Goal: Transaction & Acquisition: Subscribe to service/newsletter

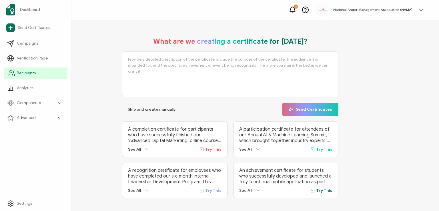
click at [25, 73] on span "Recipients" at bounding box center [26, 73] width 19 height 6
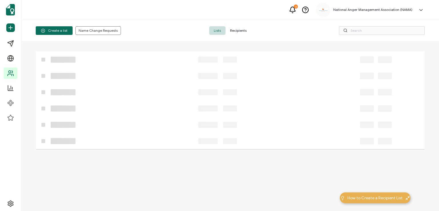
click at [239, 30] on span "Recipients" at bounding box center [239, 30] width 26 height 9
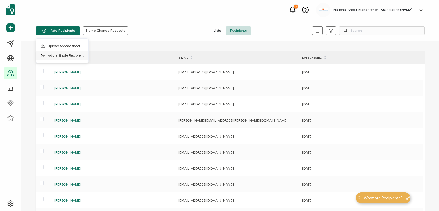
click at [64, 57] on li "Add a Single Recipient" at bounding box center [62, 55] width 52 height 9
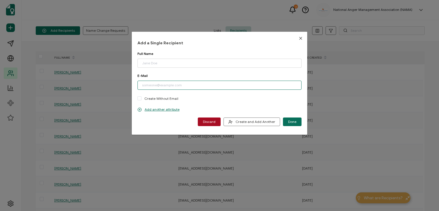
paste input "[EMAIL_ADDRESS][DOMAIN_NAME]"
type input "[EMAIL_ADDRESS][DOMAIN_NAME]"
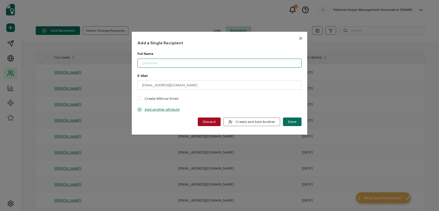
paste input "[PERSON_NAME]"
type input "[PERSON_NAME]"
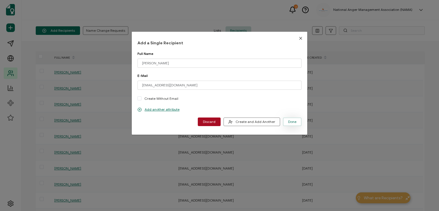
click at [295, 122] on button "Done" at bounding box center [292, 122] width 19 height 9
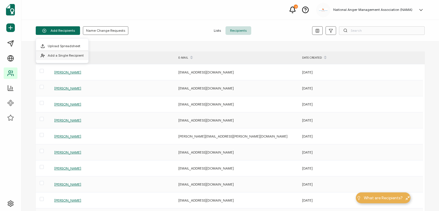
click at [61, 54] on span "Add a Single Recipient" at bounding box center [66, 55] width 36 height 4
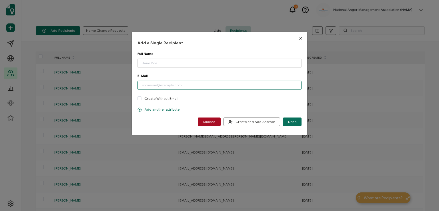
paste input "[EMAIL_ADDRESS][DOMAIN_NAME]"
type input "[EMAIL_ADDRESS][DOMAIN_NAME]"
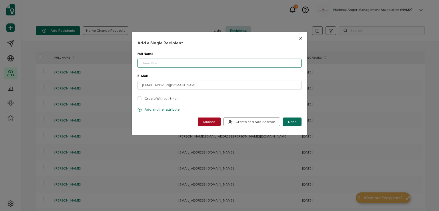
click at [169, 63] on input "dialog" at bounding box center [220, 63] width 164 height 9
type input "[PERSON_NAME]"
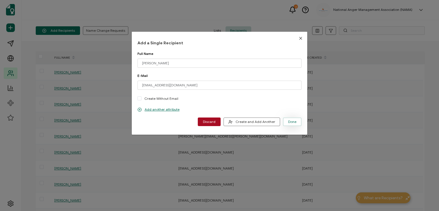
click at [290, 121] on span "Done" at bounding box center [292, 121] width 8 height 3
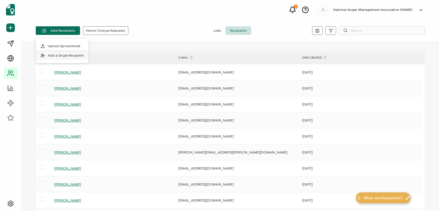
click at [69, 53] on span "Add a Single Recipient" at bounding box center [66, 55] width 36 height 4
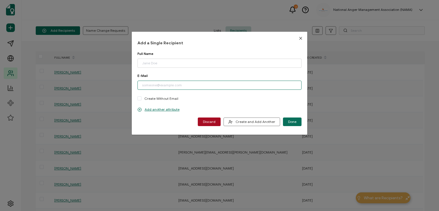
paste input "[EMAIL_ADDRESS][DOMAIN_NAME]"
type input "[EMAIL_ADDRESS][DOMAIN_NAME]"
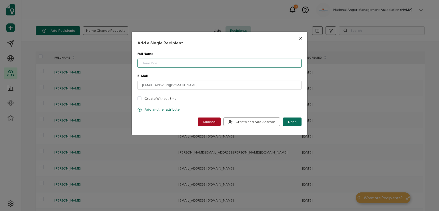
click at [170, 62] on input "dialog" at bounding box center [220, 63] width 164 height 9
type input "[PERSON_NAME]"
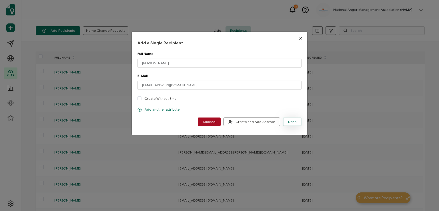
click at [291, 124] on button "Done" at bounding box center [292, 122] width 19 height 9
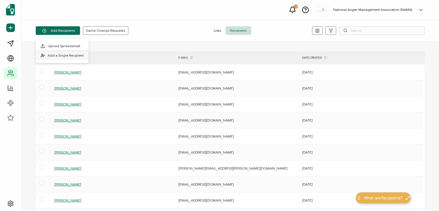
click at [58, 53] on span "Add a Single Recipient" at bounding box center [66, 55] width 36 height 4
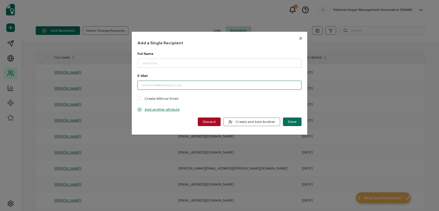
paste input "[EMAIL_ADDRESS][DOMAIN_NAME]"
type input "[EMAIL_ADDRESS][DOMAIN_NAME]"
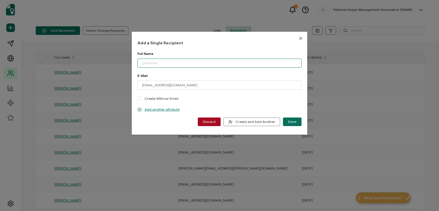
paste input "[PERSON_NAME]"
type input "[PERSON_NAME]"
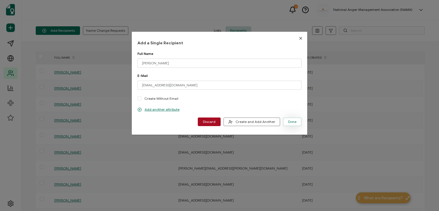
click at [288, 122] on span "Done" at bounding box center [292, 121] width 8 height 3
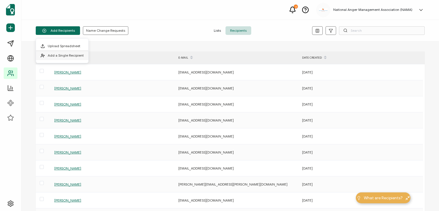
click at [68, 55] on span "Add a Single Recipient" at bounding box center [66, 55] width 36 height 4
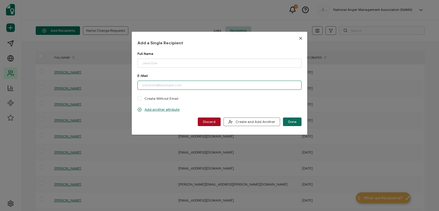
paste input "[EMAIL_ADDRESS][DOMAIN_NAME]"
type input "[EMAIL_ADDRESS][DOMAIN_NAME]"
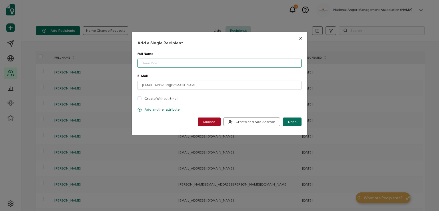
click at [174, 61] on input "dialog" at bounding box center [220, 63] width 164 height 9
type input "[PERSON_NAME]"
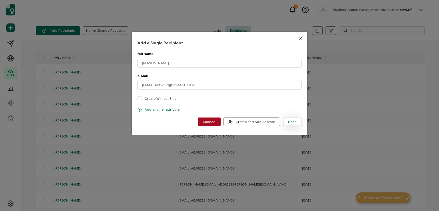
click at [291, 119] on button "Done" at bounding box center [292, 122] width 19 height 9
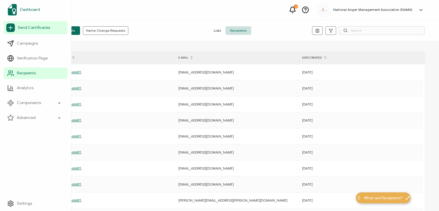
click at [30, 8] on span "Dashboard" at bounding box center [30, 10] width 20 height 6
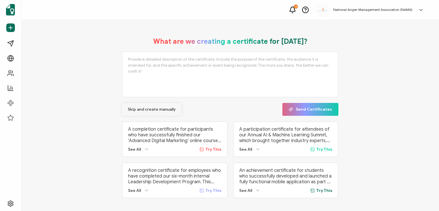
click at [141, 109] on span "Skip and create manually" at bounding box center [152, 110] width 48 height 4
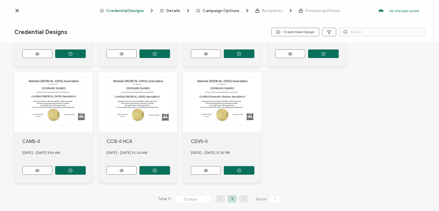
scroll to position [218, 0]
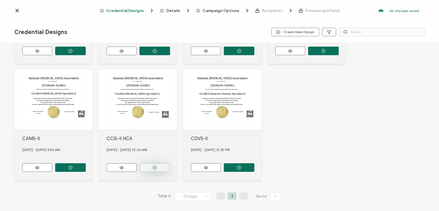
click at [153, 166] on circle "button" at bounding box center [155, 168] width 4 height 4
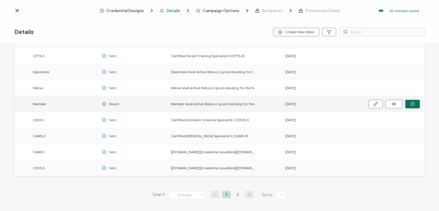
scroll to position [75, 0]
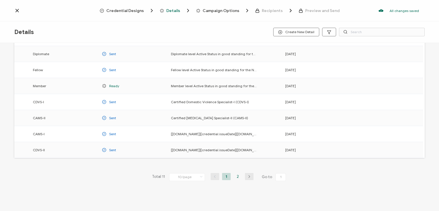
click at [236, 176] on li "2" at bounding box center [238, 176] width 9 height 7
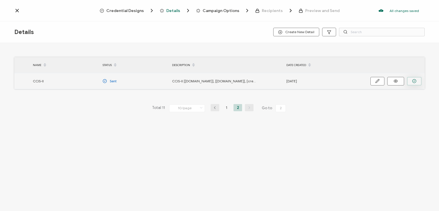
click at [412, 79] on button "button" at bounding box center [414, 81] width 15 height 9
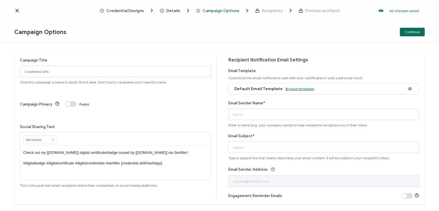
click at [293, 90] on span "Browse templates" at bounding box center [300, 89] width 29 height 4
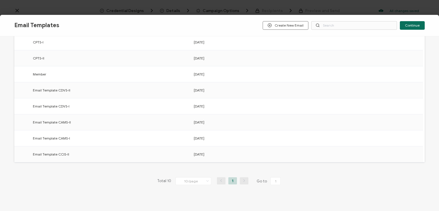
scroll to position [89, 0]
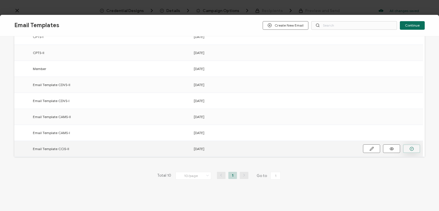
click at [411, 147] on icon "button" at bounding box center [412, 149] width 4 height 4
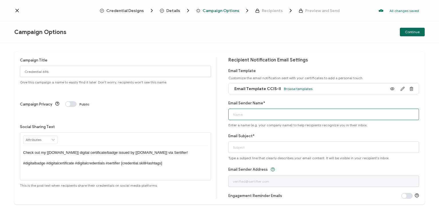
click at [298, 116] on input "Email Sender Name*" at bounding box center [323, 114] width 191 height 11
type input "National [MEDICAL_DATA] Association"
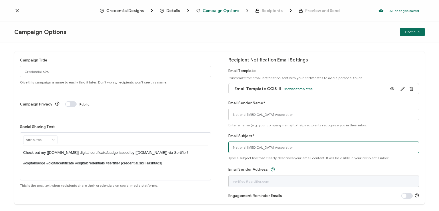
drag, startPoint x: 295, startPoint y: 149, endPoint x: 226, endPoint y: 145, distance: 68.2
click at [226, 145] on div "Campaign Title Credential 696 Give this campaign a name to easily find it later…" at bounding box center [219, 127] width 411 height 153
type input "CCIS-II digital certificate"
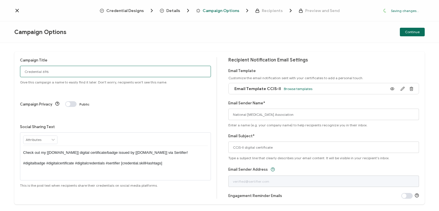
drag, startPoint x: 54, startPoint y: 71, endPoint x: 23, endPoint y: 72, distance: 31.5
click at [23, 72] on input "Credential 696" at bounding box center [115, 71] width 191 height 11
type input "CCIS-II HCA 5 - [DATE]"
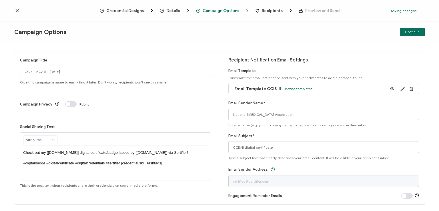
click at [113, 150] on p "Check out my [[DOMAIN_NAME]] digital certificate/badge issued by [[DOMAIN_NAME]…" at bounding box center [115, 158] width 185 height 16
click at [192, 51] on div "Campaign Title CCIS-II HCA 5 - [DATE] Give this campaign a name to easily find …" at bounding box center [219, 127] width 439 height 168
click at [293, 26] on div "Campaign Options Continue" at bounding box center [219, 31] width 439 height 21
click at [412, 31] on span "Continue" at bounding box center [412, 31] width 15 height 3
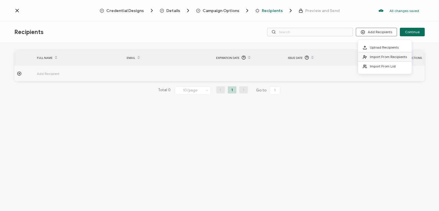
click at [381, 55] on span "Import From Recipients" at bounding box center [388, 57] width 37 height 4
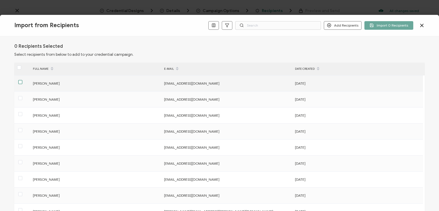
click at [21, 81] on span at bounding box center [20, 82] width 4 height 4
click at [22, 80] on input "checkbox" at bounding box center [22, 80] width 0 height 0
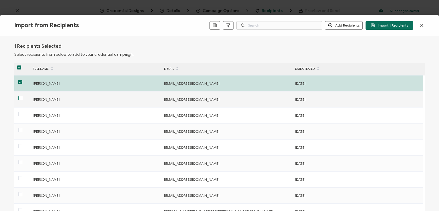
click at [21, 96] on span at bounding box center [20, 98] width 4 height 4
click at [22, 96] on input "checkbox" at bounding box center [22, 96] width 0 height 0
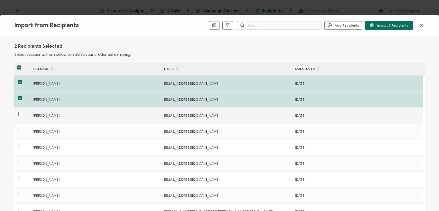
click at [21, 113] on span at bounding box center [20, 114] width 4 height 4
click at [22, 112] on input "checkbox" at bounding box center [22, 112] width 0 height 0
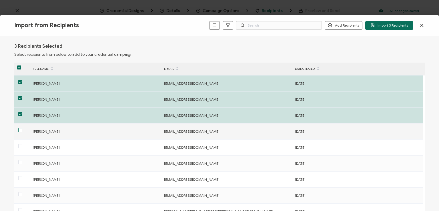
click at [21, 128] on span at bounding box center [20, 130] width 4 height 4
click at [22, 128] on input "checkbox" at bounding box center [22, 128] width 0 height 0
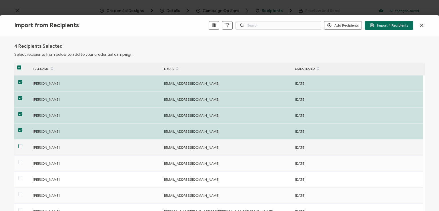
click at [22, 144] on span at bounding box center [20, 146] width 4 height 4
click at [22, 144] on input "checkbox" at bounding box center [22, 144] width 0 height 0
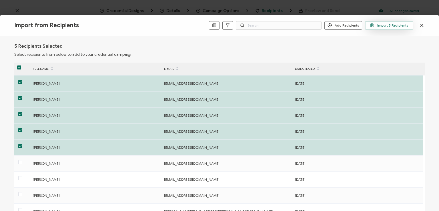
click at [388, 26] on span "Import 5 Recipients" at bounding box center [389, 25] width 38 height 4
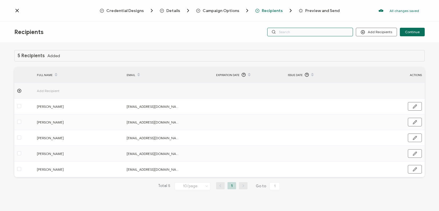
click at [315, 30] on input "text" at bounding box center [310, 32] width 86 height 9
click at [311, 20] on div "Credential Designs Details Campaign Options Recipients Preview and Send All cha…" at bounding box center [219, 10] width 439 height 21
click at [311, 31] on input "text" at bounding box center [310, 32] width 86 height 9
click at [312, 46] on div "5 Recipients Added FULL NAME EMAIL Expiration Date Issue Date ACTIONS Add Recip…" at bounding box center [219, 128] width 439 height 170
click at [309, 32] on input "text" at bounding box center [310, 32] width 86 height 9
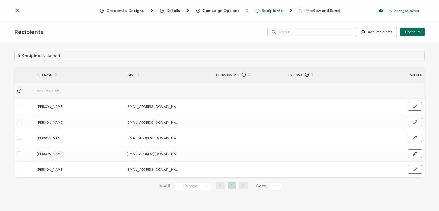
click at [309, 22] on div "Recipients Add Recipients Continue" at bounding box center [219, 31] width 439 height 21
click at [412, 30] on span "Continue" at bounding box center [412, 31] width 15 height 3
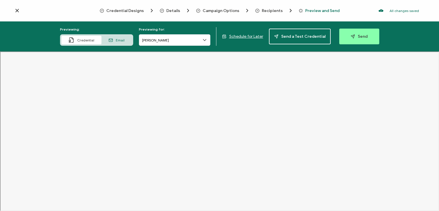
click at [267, 9] on span "Recipients" at bounding box center [272, 11] width 21 height 4
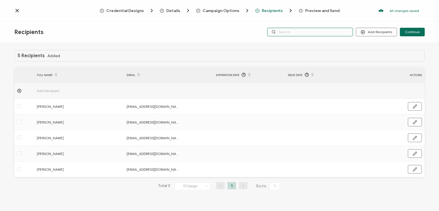
click at [301, 33] on input "text" at bounding box center [310, 32] width 86 height 9
click at [303, 22] on div "Recipients Add Recipients Upload Recipients Import From Recipients Import From …" at bounding box center [219, 31] width 439 height 21
click at [409, 30] on span "Continue" at bounding box center [412, 31] width 15 height 3
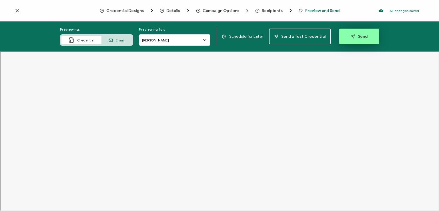
click at [359, 34] on span "Send" at bounding box center [359, 36] width 17 height 4
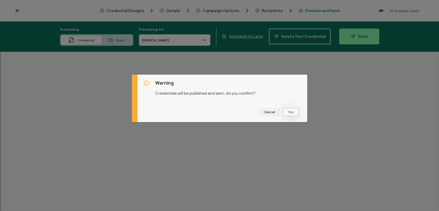
click at [288, 114] on button "Yes" at bounding box center [291, 112] width 16 height 9
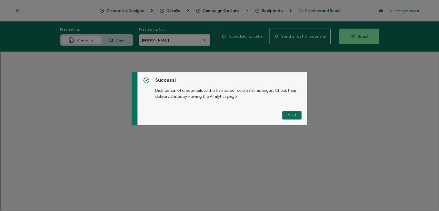
click at [288, 114] on button "Got It" at bounding box center [292, 115] width 19 height 9
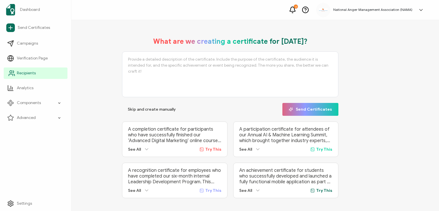
click at [25, 72] on span "Recipients" at bounding box center [26, 73] width 19 height 6
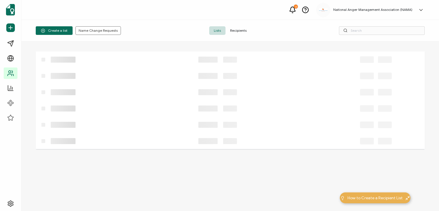
click at [233, 30] on span "Recipients" at bounding box center [239, 30] width 26 height 9
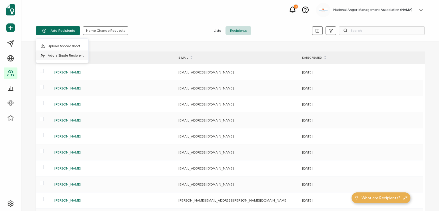
click at [57, 53] on li "Add a Single Recipient" at bounding box center [62, 55] width 52 height 9
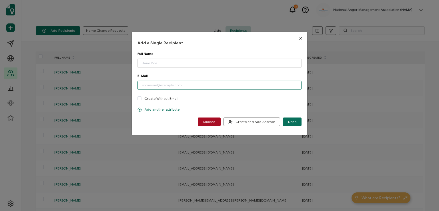
paste input "Aminstitute@gmail.com"
click at [141, 87] on input "Aminstitute@gmail.com" at bounding box center [220, 85] width 164 height 9
type input "aminstitute@gmail.com"
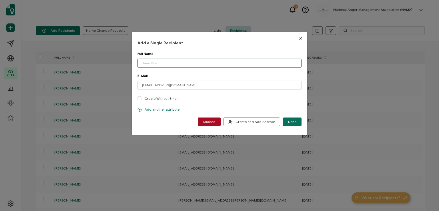
paste input "Yacine Bell"
type input "Yacine Bell"
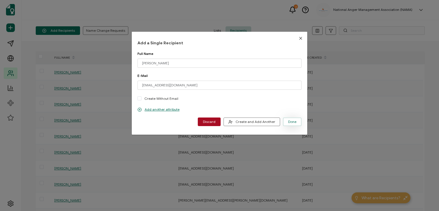
click at [288, 119] on button "Done" at bounding box center [292, 122] width 19 height 9
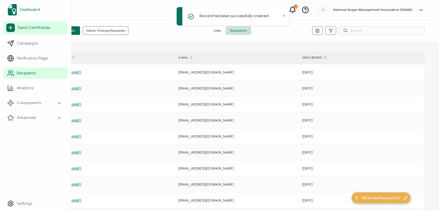
click at [30, 9] on span "Dashboard" at bounding box center [30, 10] width 20 height 6
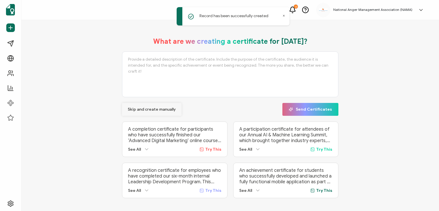
click at [142, 110] on span "Skip and create manually" at bounding box center [152, 110] width 48 height 4
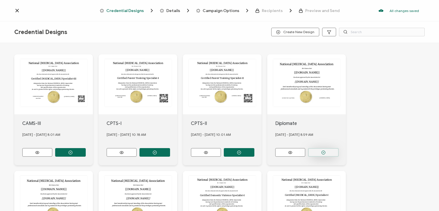
click at [317, 152] on button "button" at bounding box center [323, 152] width 31 height 9
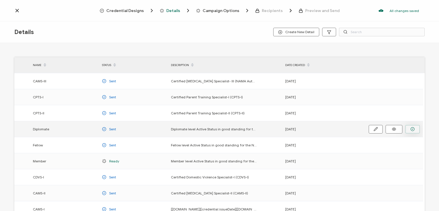
click at [411, 127] on icon "button" at bounding box center [413, 129] width 4 height 4
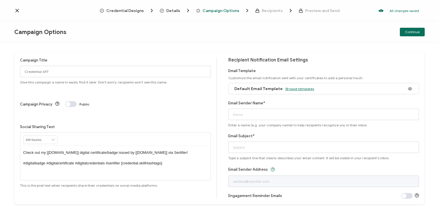
click at [293, 89] on span "Browse templates" at bounding box center [300, 89] width 29 height 4
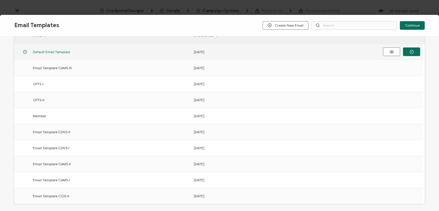
scroll to position [32, 0]
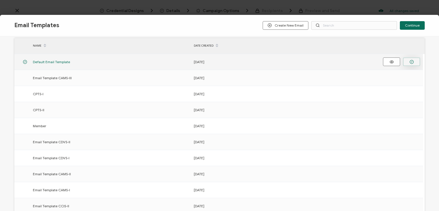
click at [410, 62] on circle "button" at bounding box center [412, 62] width 4 height 4
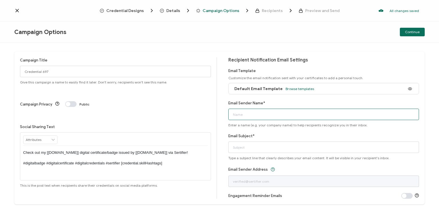
click at [283, 116] on input "Email Sender Name*" at bounding box center [323, 114] width 191 height 11
type input "National [MEDICAL_DATA] Association"
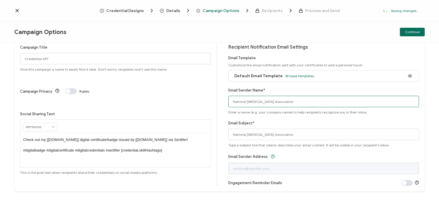
scroll to position [13, 0]
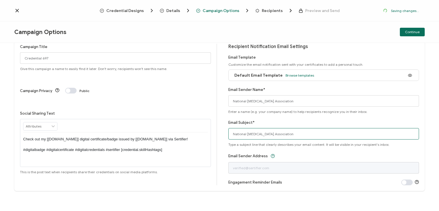
drag, startPoint x: 303, startPoint y: 134, endPoint x: 209, endPoint y: 137, distance: 94.1
click at [209, 137] on div "Campaign Title Credential 697 Give this campaign a name to easily find it later…" at bounding box center [219, 114] width 411 height 153
type input "Diplomate digital certificate"
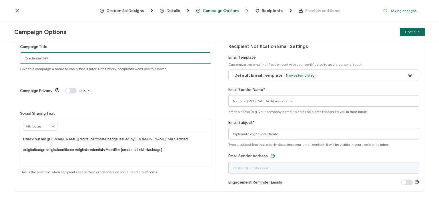
drag, startPoint x: 72, startPoint y: 58, endPoint x: 10, endPoint y: 51, distance: 62.5
click at [10, 51] on div "Campaign Title Credential 697 Give this campaign a name to easily find it later…" at bounding box center [219, 127] width 439 height 168
type input "Diplomate 1 - 9.23.25"
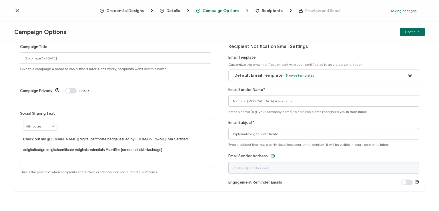
click at [114, 137] on p "Check out my [[DOMAIN_NAME]] digital certificate/badge issued by [[DOMAIN_NAME]…" at bounding box center [115, 145] width 185 height 16
click at [146, 86] on div "Campaign Title Diplomate 1 - 9.23.25 Give this campaign a name to easily find i…" at bounding box center [118, 115] width 197 height 142
click at [327, 32] on div "Continue" at bounding box center [356, 32] width 137 height 9
click at [366, 32] on div "Continue" at bounding box center [356, 32] width 137 height 9
click at [412, 31] on span "Continue" at bounding box center [412, 31] width 15 height 3
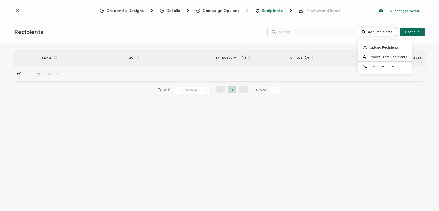
click at [384, 30] on button "Add Recipients" at bounding box center [376, 32] width 41 height 9
click at [381, 55] on span "Import From Recipients" at bounding box center [388, 57] width 37 height 4
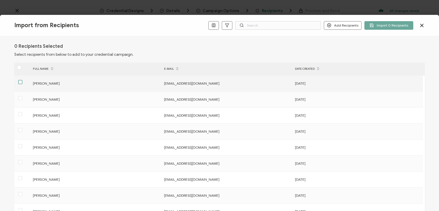
click at [22, 81] on span at bounding box center [20, 82] width 4 height 4
click at [22, 80] on input "checkbox" at bounding box center [22, 80] width 0 height 0
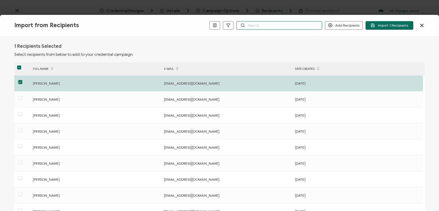
click at [299, 26] on input "text" at bounding box center [279, 25] width 86 height 9
click at [291, 15] on div "Import from Recipients Add Recipients Add a Single Recipient Import 1 Recipients" at bounding box center [219, 25] width 439 height 21
click at [291, 22] on input "text" at bounding box center [279, 25] width 86 height 9
click at [292, 37] on div "1 Recipients Selected Select recipients from below to add to your credential ca…" at bounding box center [219, 123] width 439 height 175
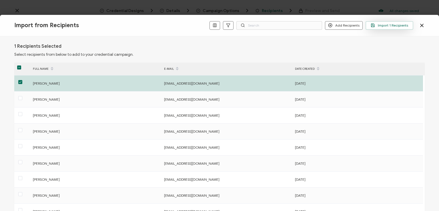
click at [389, 24] on span "Import 1 Recipients" at bounding box center [389, 25] width 37 height 4
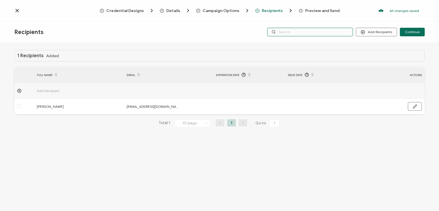
click at [315, 29] on input "text" at bounding box center [310, 32] width 86 height 9
click at [313, 21] on div "Credential Designs Details Campaign Options Recipients Preview and Send All cha…" at bounding box center [219, 10] width 439 height 21
click at [313, 41] on div "Recipients Add Recipients Continue" at bounding box center [219, 31] width 439 height 21
click at [312, 32] on input "text" at bounding box center [310, 32] width 86 height 9
click at [313, 22] on div "Recipients Add Recipients Continue" at bounding box center [219, 31] width 439 height 21
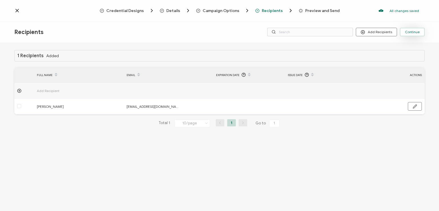
click at [409, 30] on span "Continue" at bounding box center [412, 31] width 15 height 3
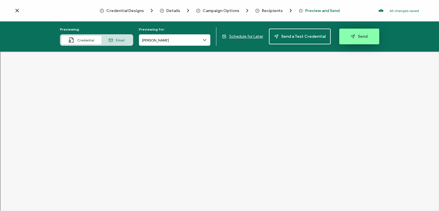
click at [351, 35] on icon "button" at bounding box center [353, 37] width 4 height 4
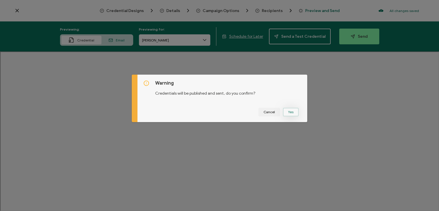
click at [291, 109] on button "Yes" at bounding box center [291, 112] width 16 height 9
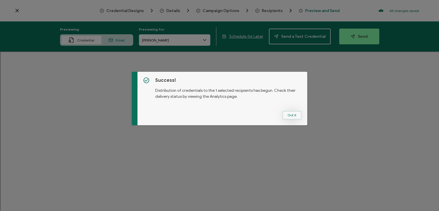
click at [293, 114] on button "Got It" at bounding box center [292, 115] width 19 height 9
